Goal: Information Seeking & Learning: Check status

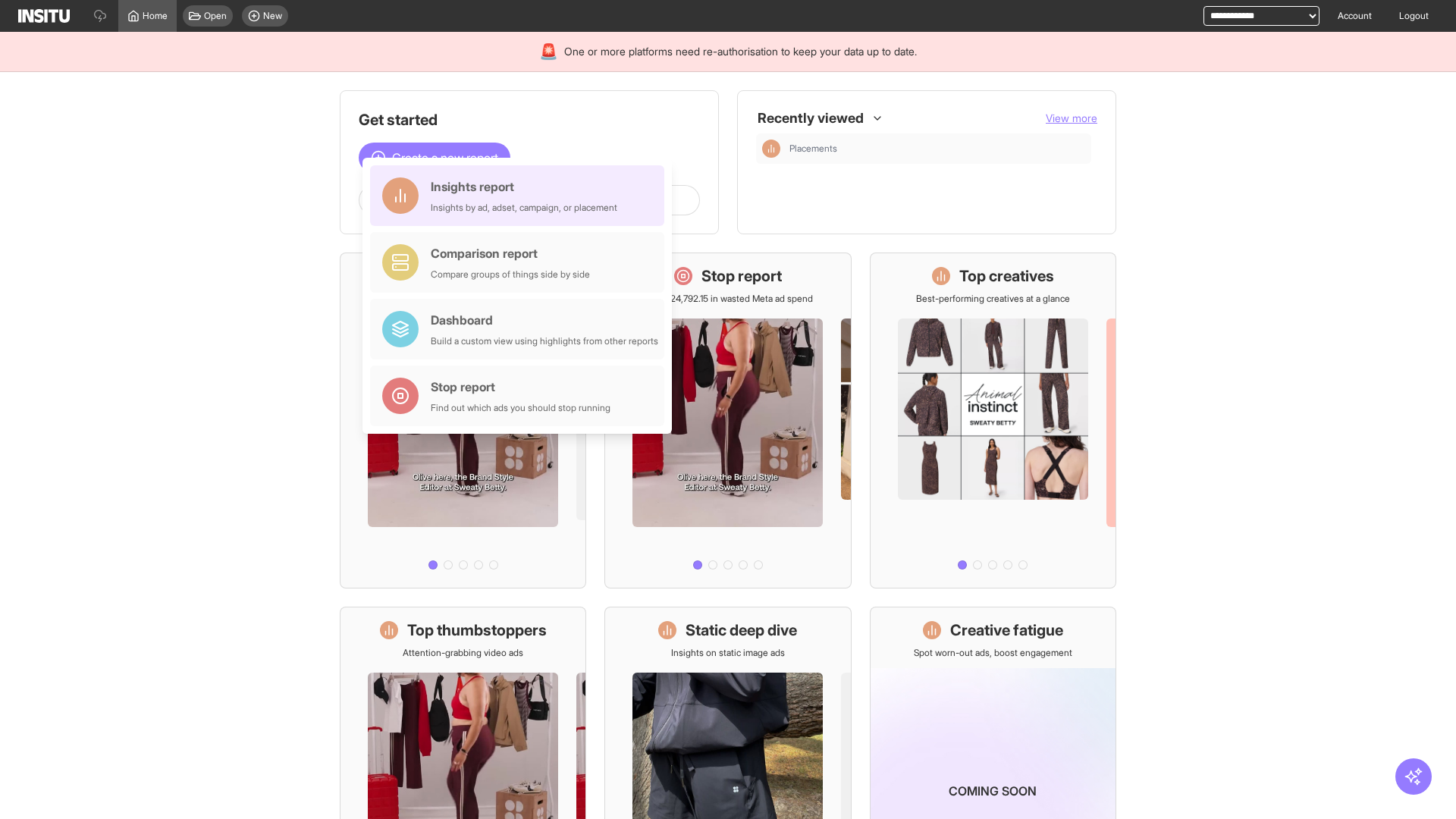
click at [521, 196] on div "Insights report Insights by ad, adset, campaign, or placement" at bounding box center [523, 196] width 187 height 36
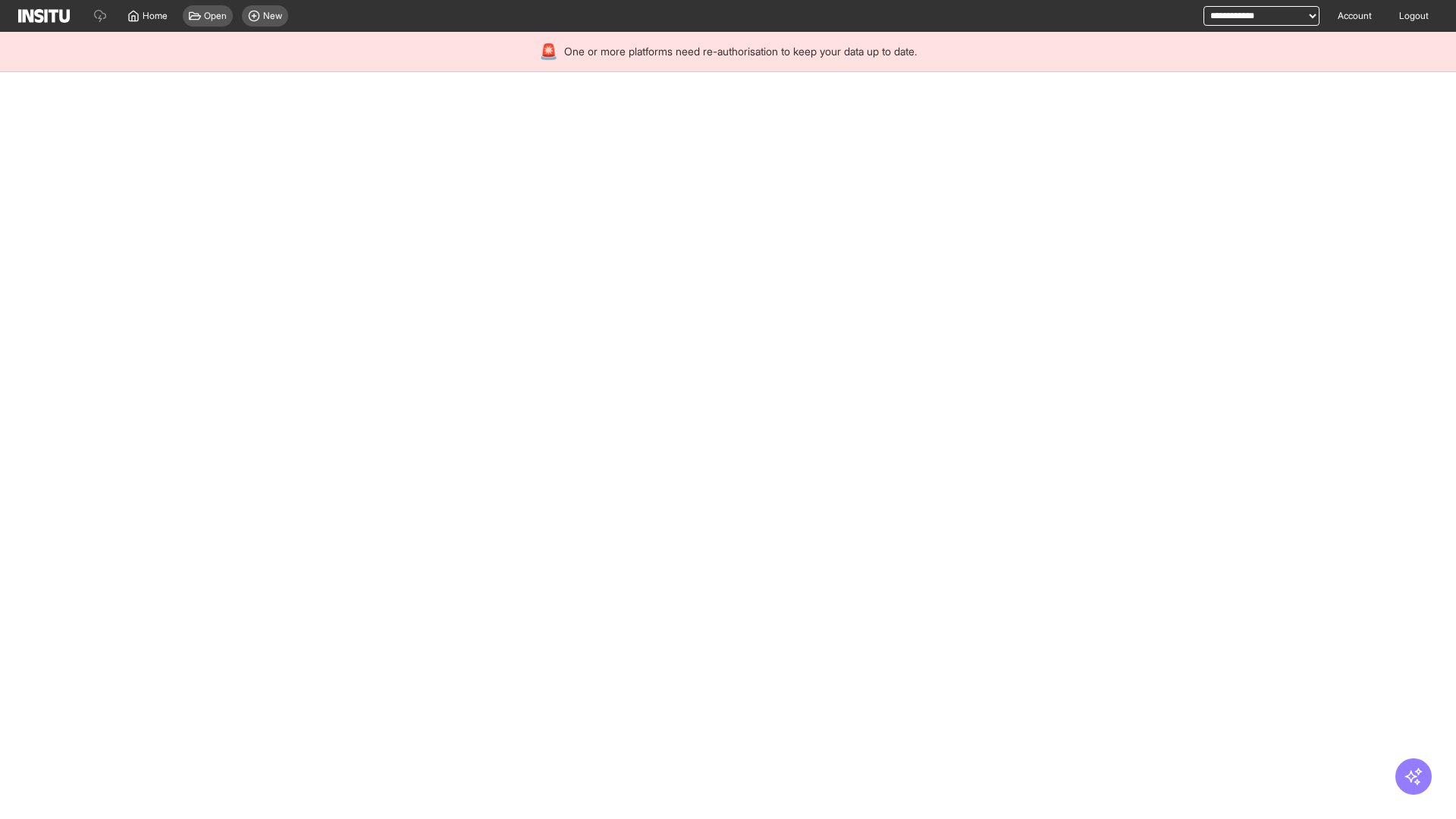
select select "**"
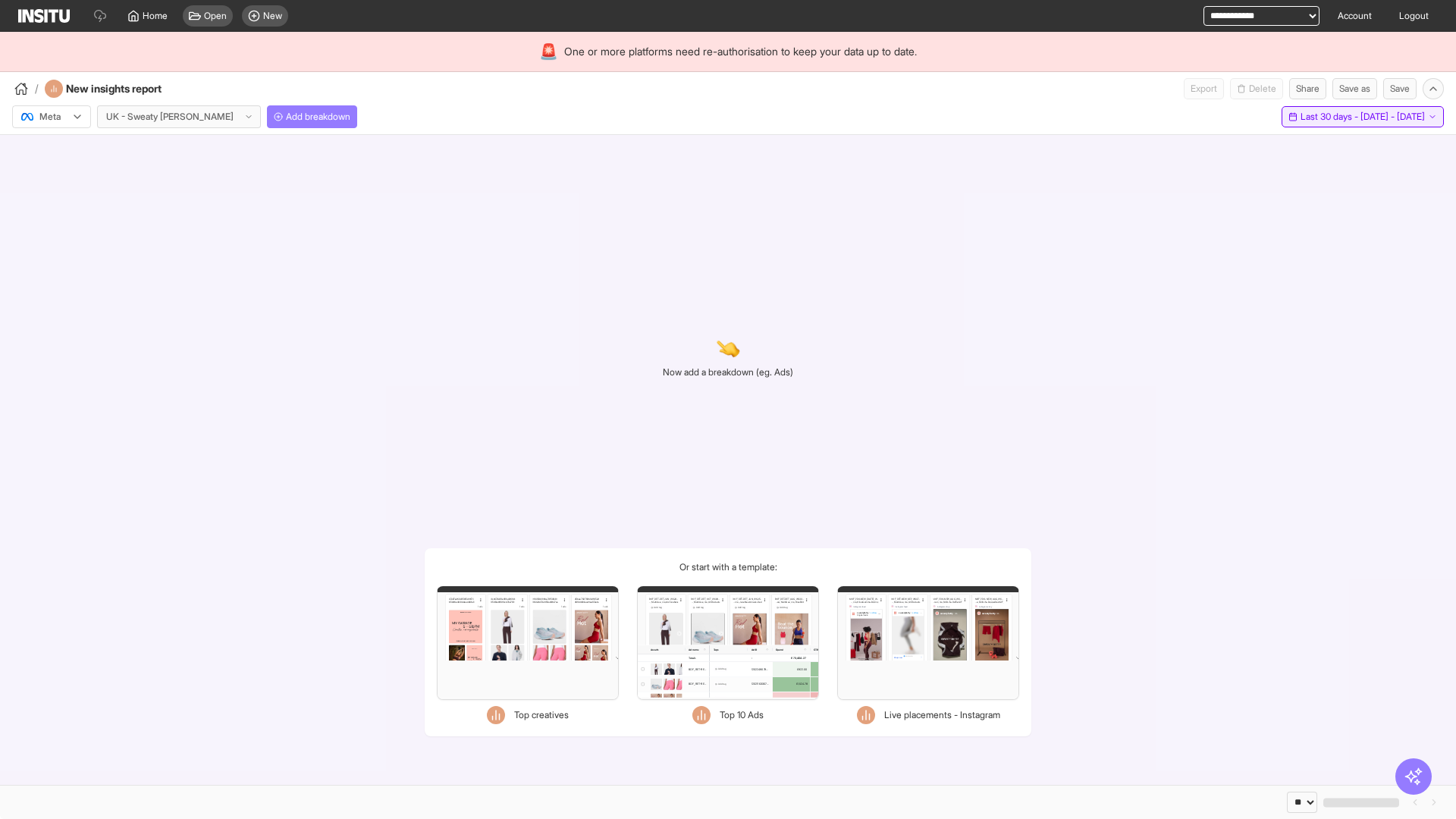
click at [1330, 117] on span "Last 30 days - [DATE] - [DATE]" at bounding box center [1363, 117] width 124 height 12
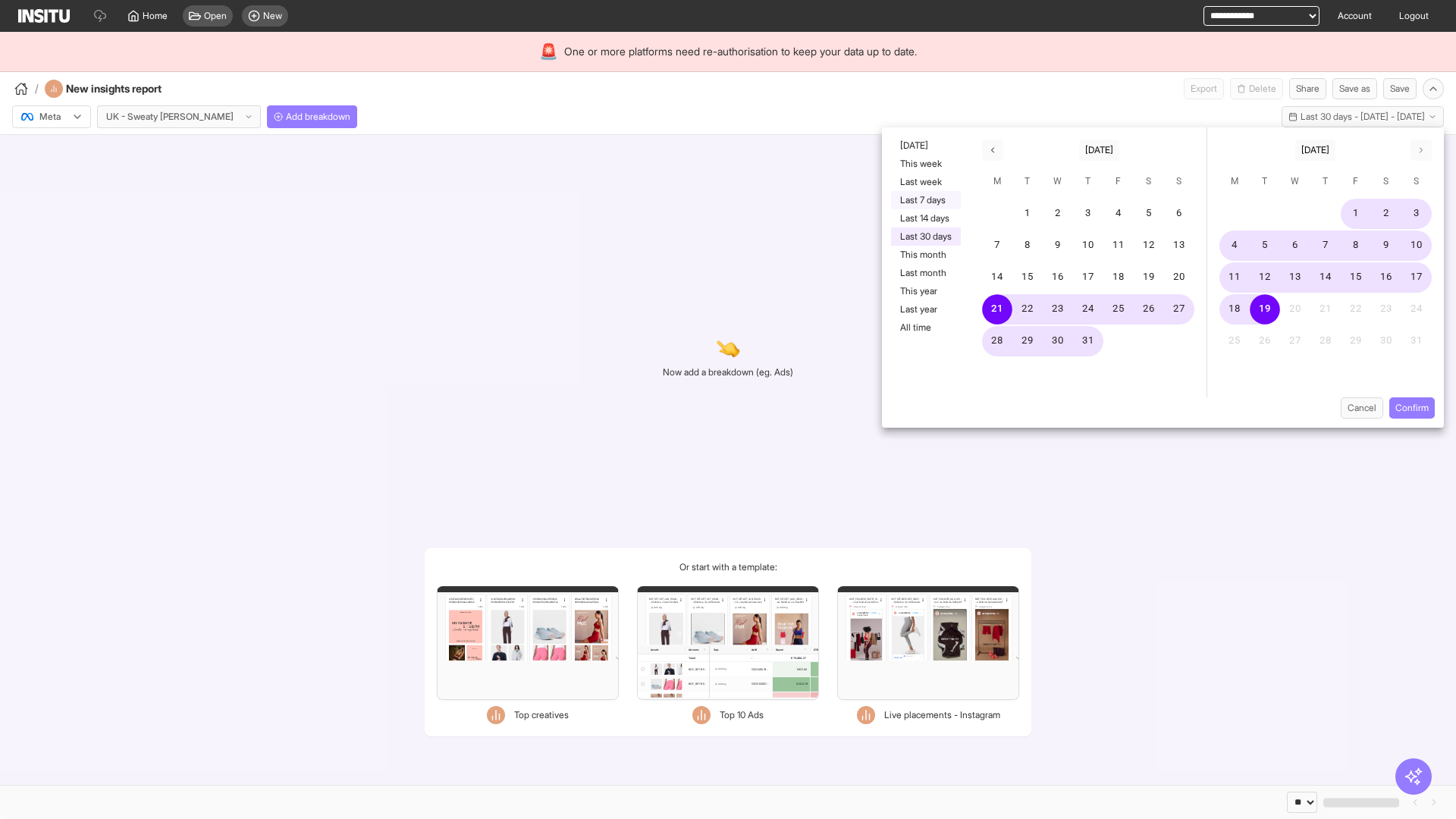
click at [924, 200] on button "Last 7 days" at bounding box center [926, 200] width 70 height 18
